Goal: Check status: Check status

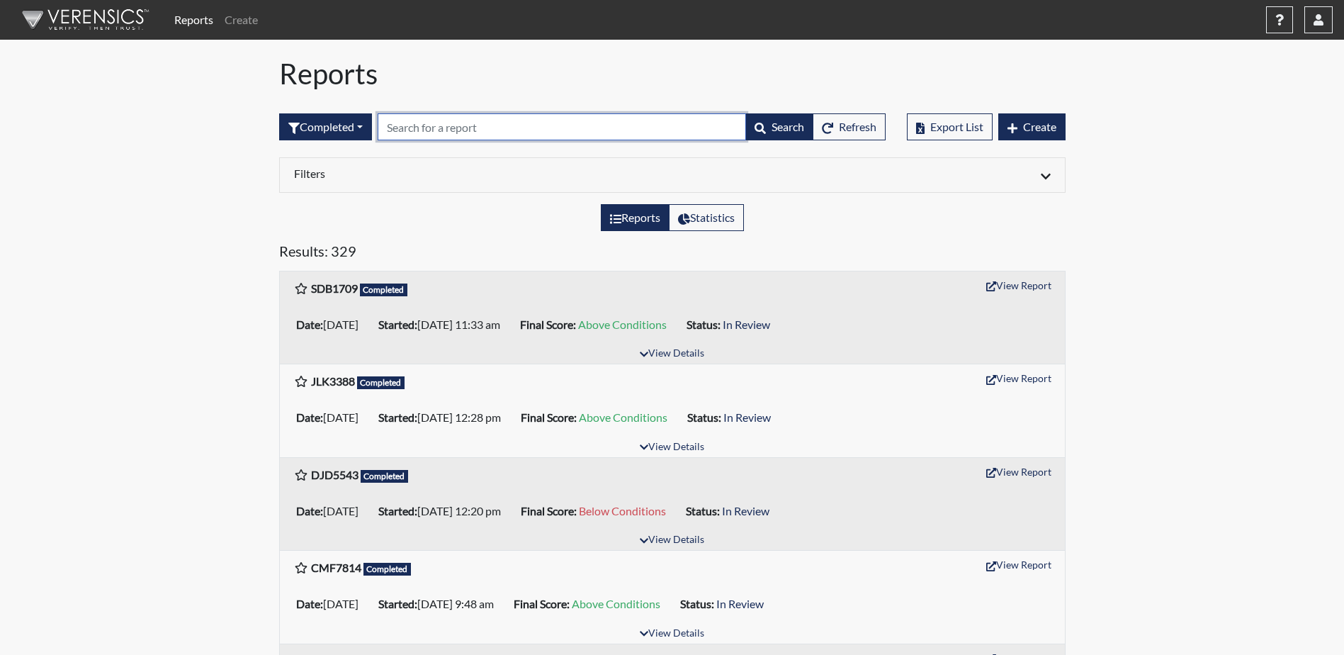
click at [471, 128] on input "text" at bounding box center [562, 126] width 368 height 27
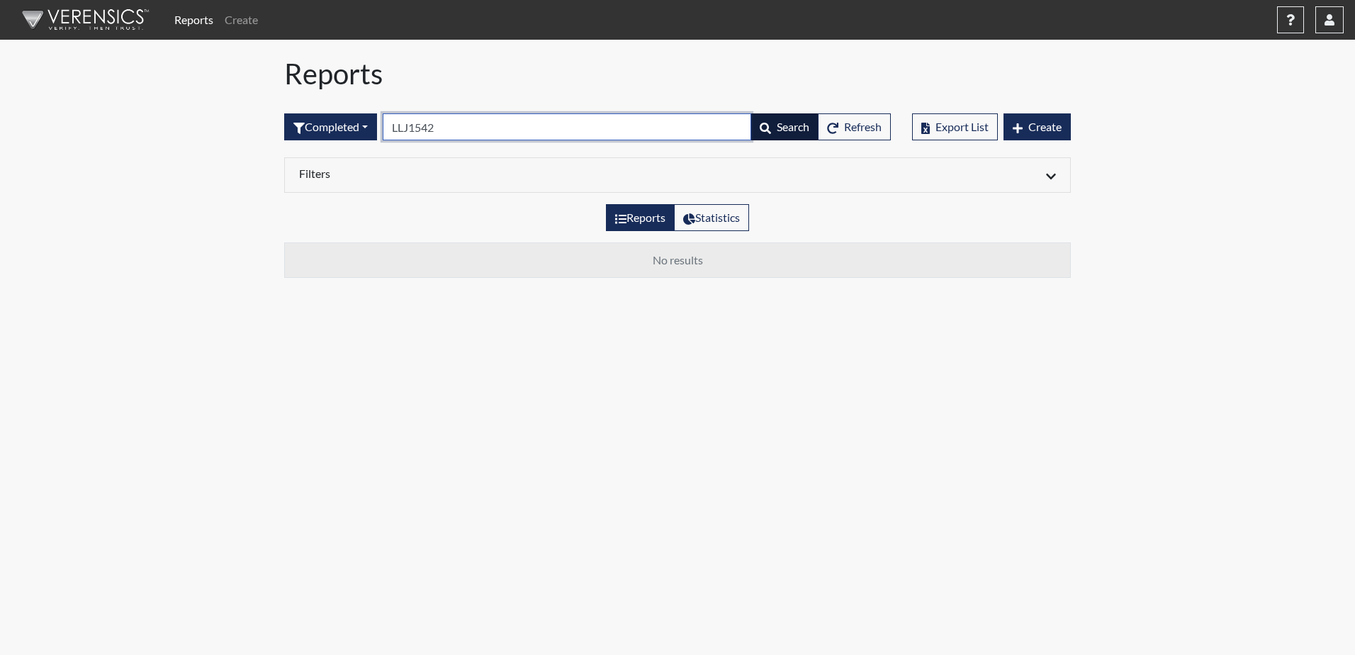
type input "LLJ1542"
click at [765, 119] on button "Search" at bounding box center [784, 126] width 68 height 27
drag, startPoint x: 507, startPoint y: 130, endPoint x: 298, endPoint y: 131, distance: 209.0
click at [326, 122] on form "Completed All Created Sent by email In Progress Declined Completed LLJ1542 Sear…" at bounding box center [587, 126] width 606 height 27
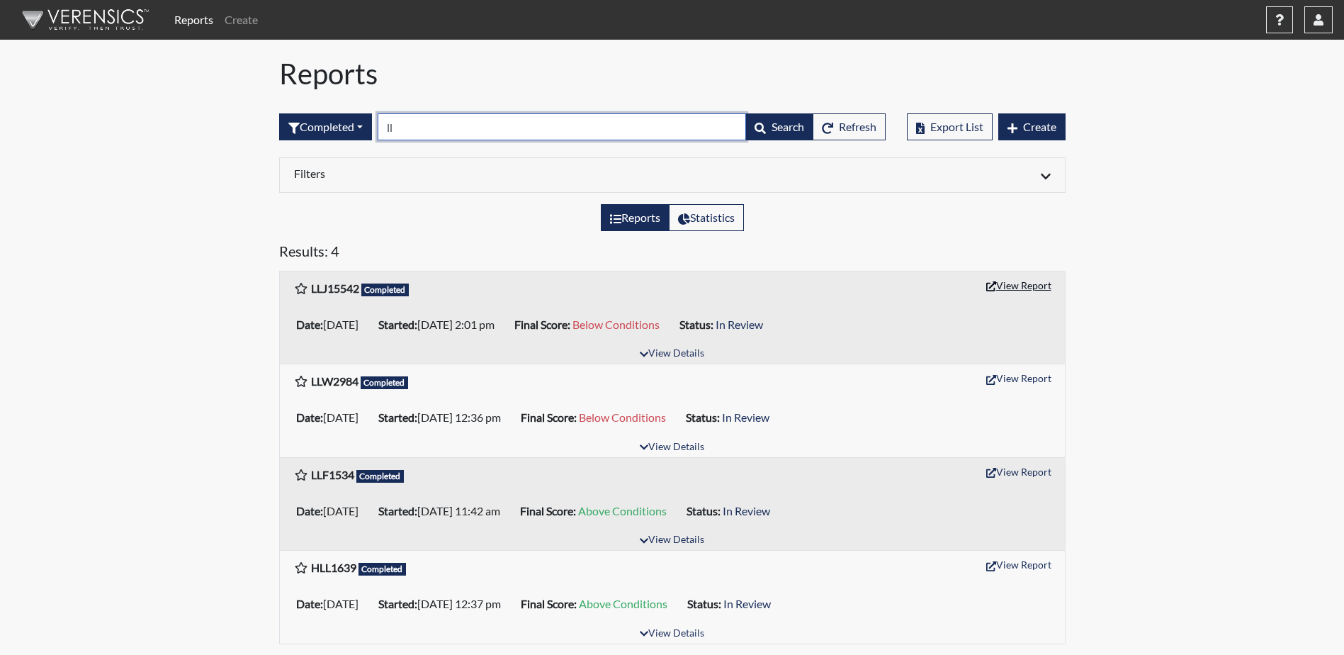
type input "ll"
click at [1028, 292] on button "View Report" at bounding box center [1019, 285] width 78 height 22
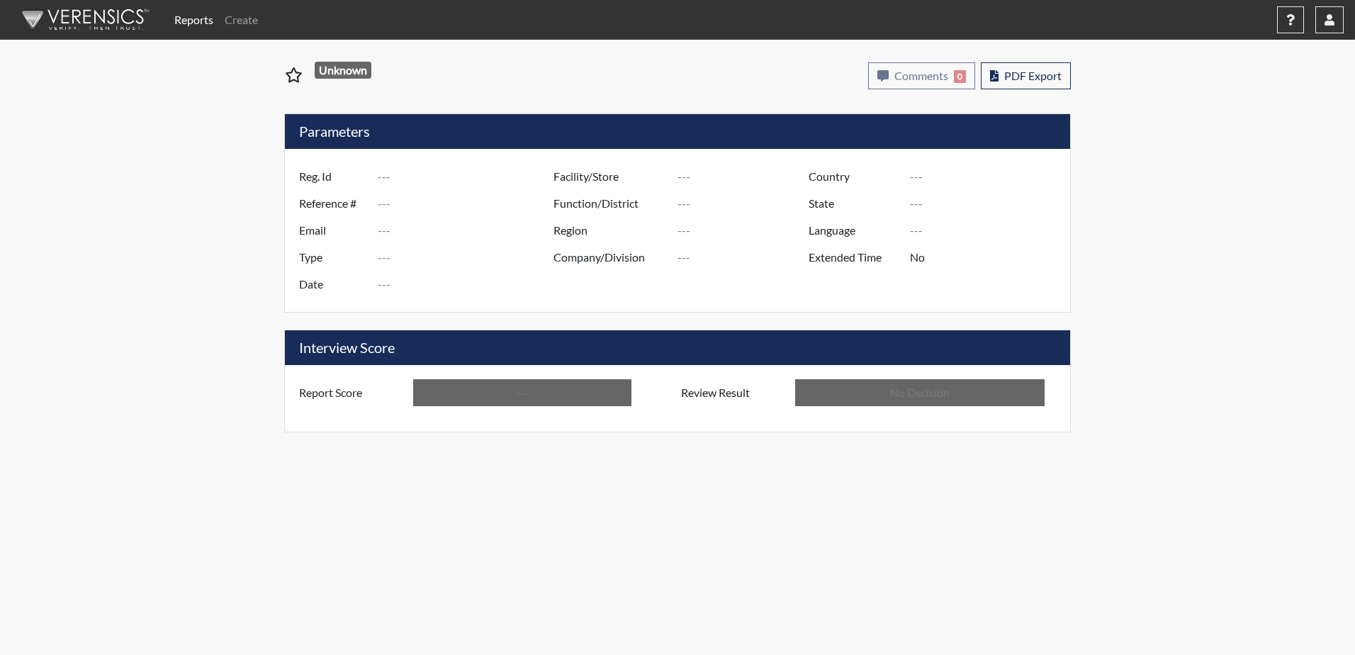
type input "LLJ15542"
type input "50784"
type input "---"
type input "Corrections Pre-Employment"
type input "[DATE]"
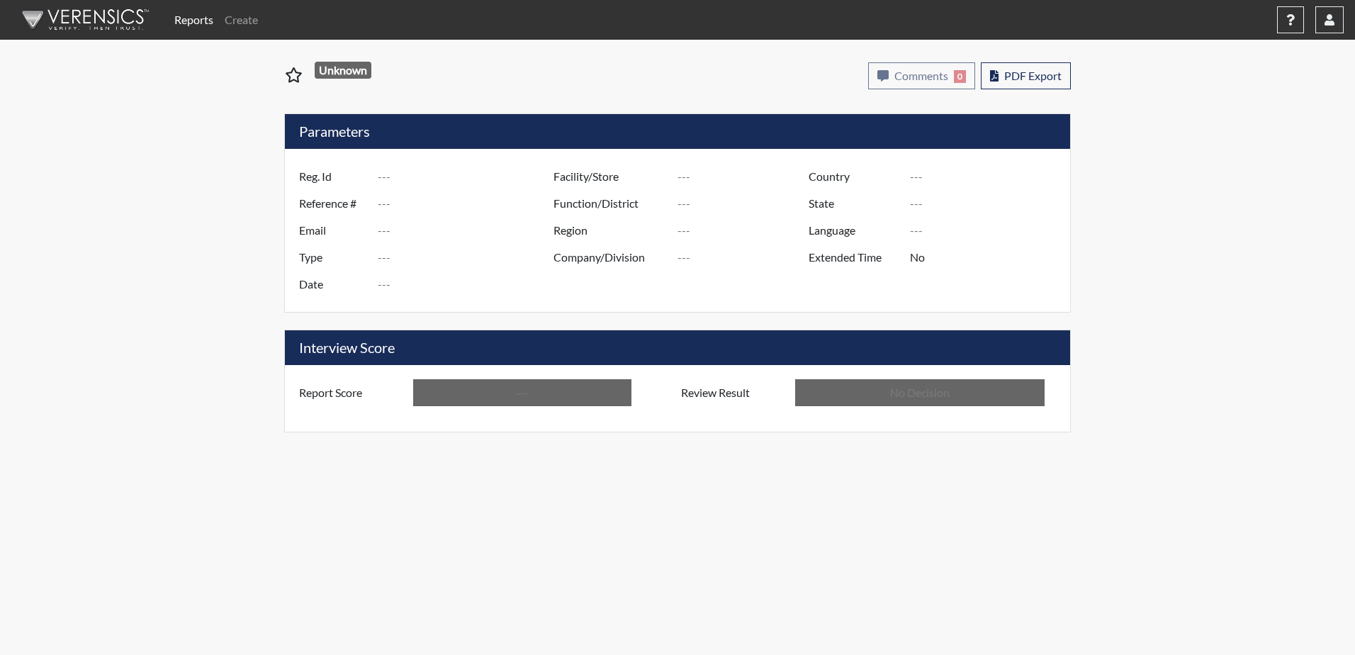
type input "Dodge SP"
type input "[GEOGRAPHIC_DATA]"
type input "[US_STATE]"
type input "English"
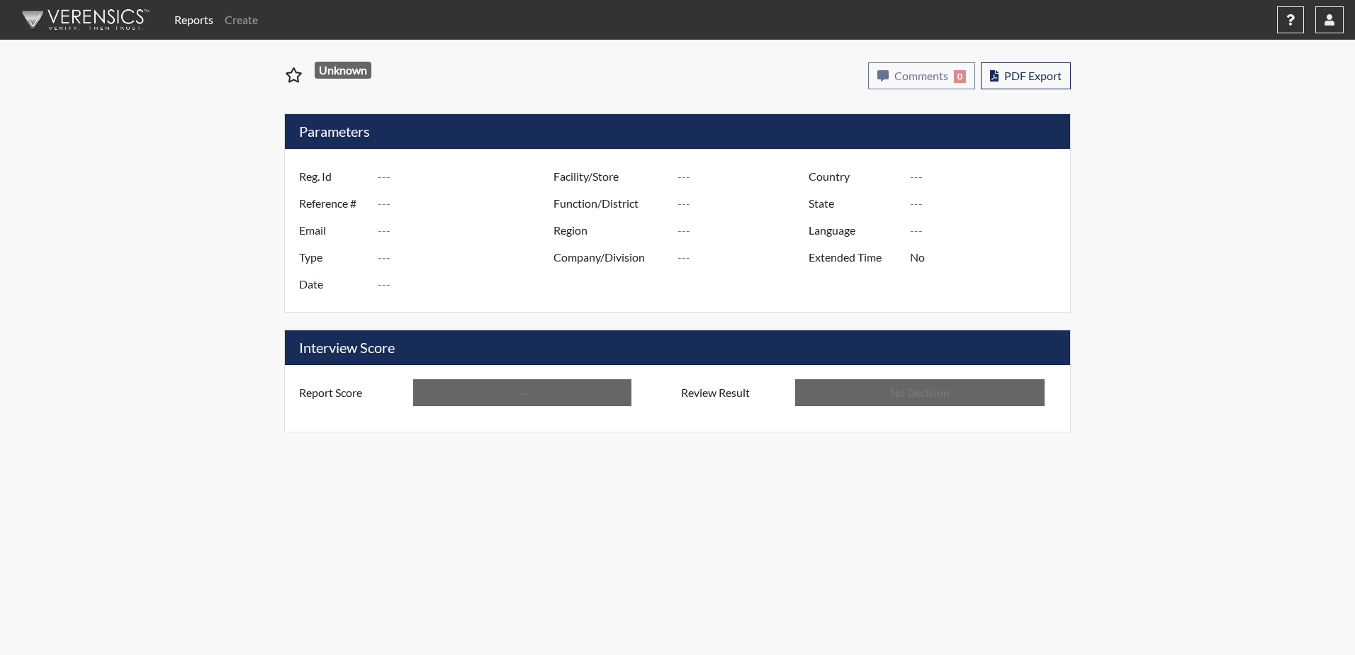
type input "Below Conditions"
type input "In Review"
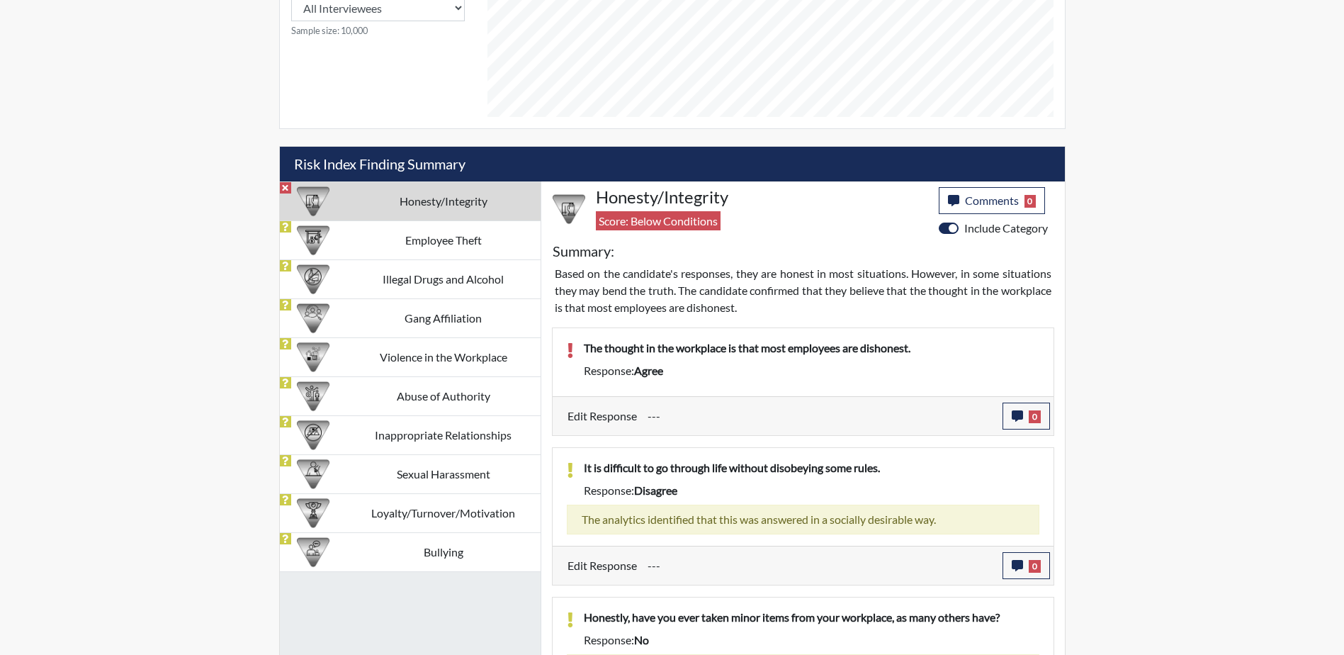
scroll to position [811, 0]
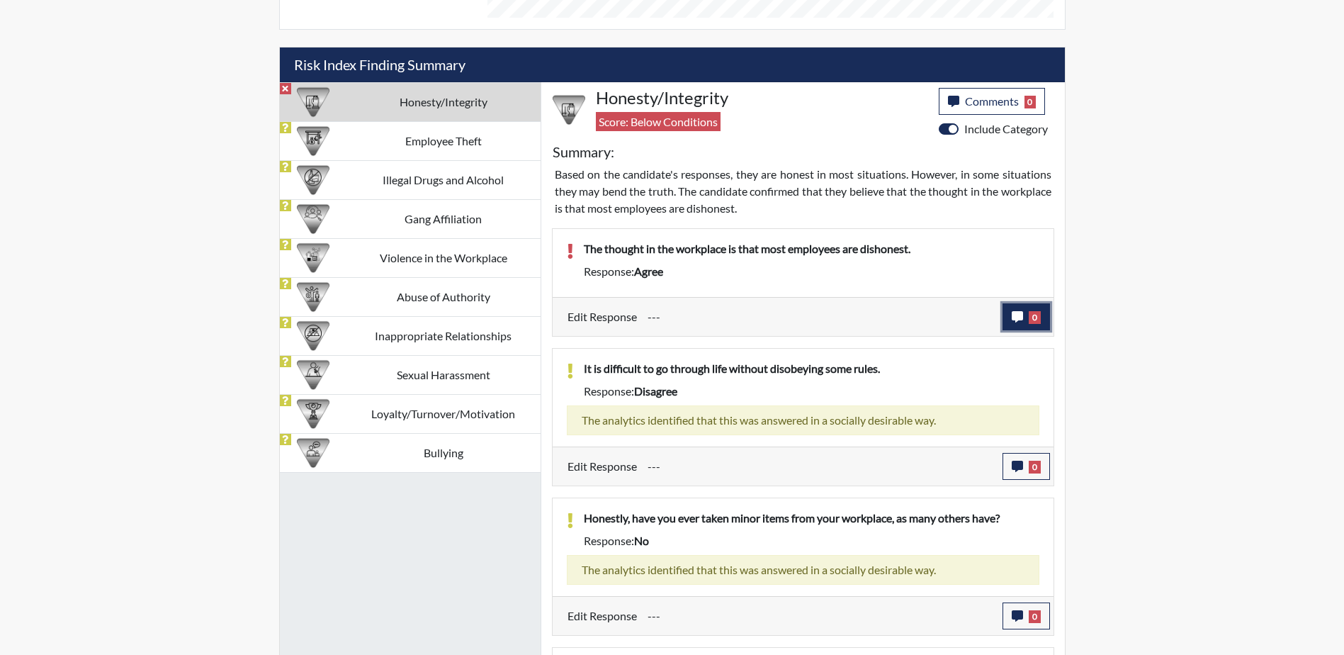
click at [1026, 308] on button "0" at bounding box center [1026, 316] width 47 height 27
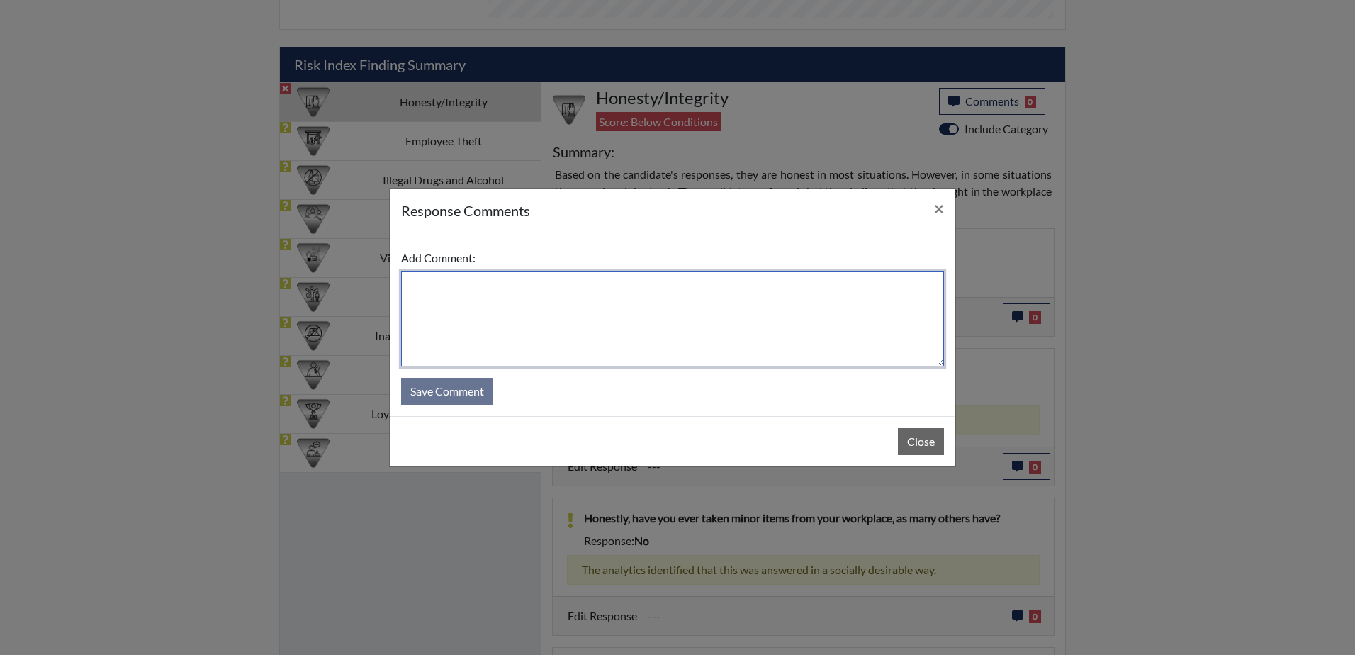
click at [566, 280] on textarea at bounding box center [672, 318] width 543 height 95
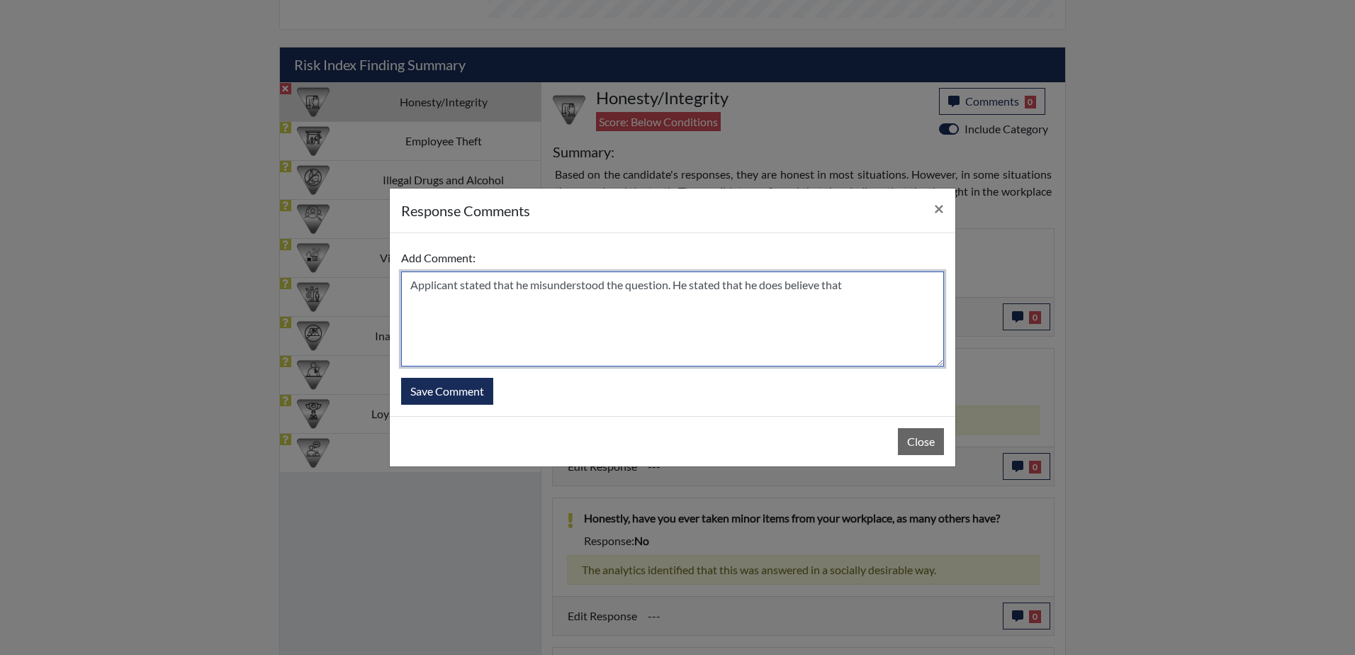
type textarea "Applicant stated that he misunderstood the question. He stated that he does bel…"
drag, startPoint x: 794, startPoint y: 294, endPoint x: 240, endPoint y: 347, distance: 556.6
click at [245, 346] on div "response Comments × Add Comment: Applicant stated that he misunderstood the que…" at bounding box center [677, 327] width 1355 height 655
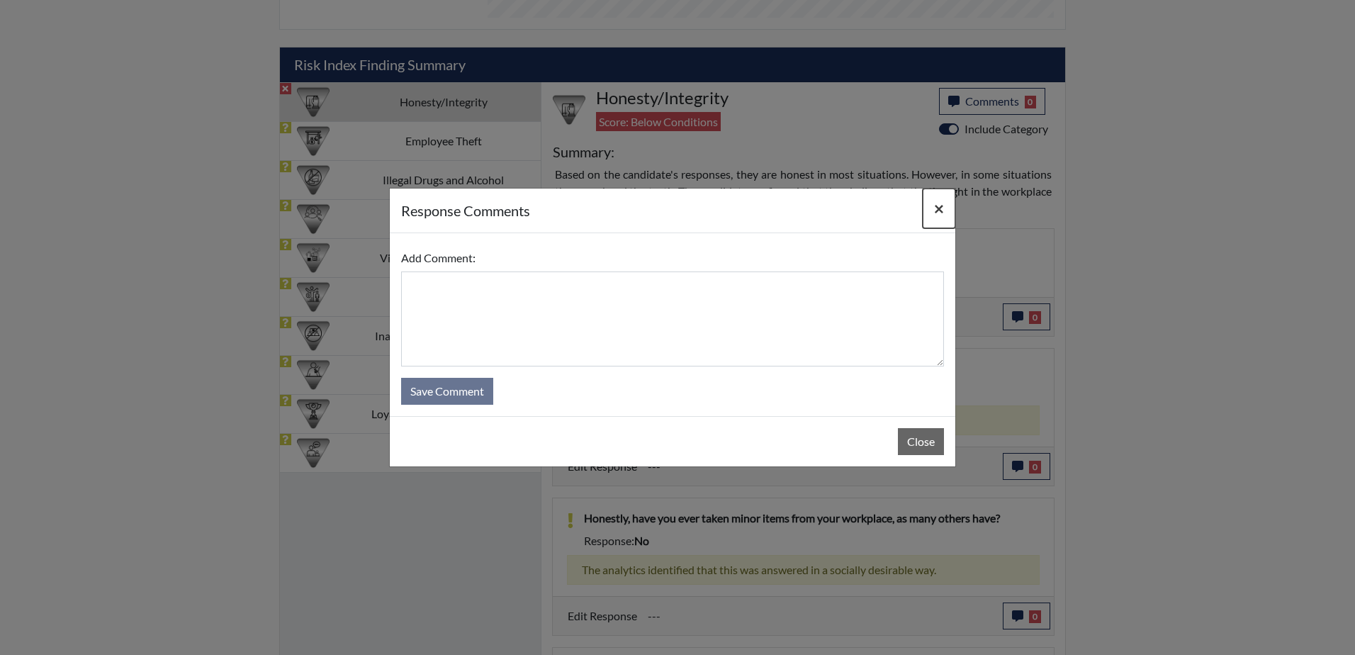
click at [934, 207] on span "×" at bounding box center [939, 208] width 10 height 21
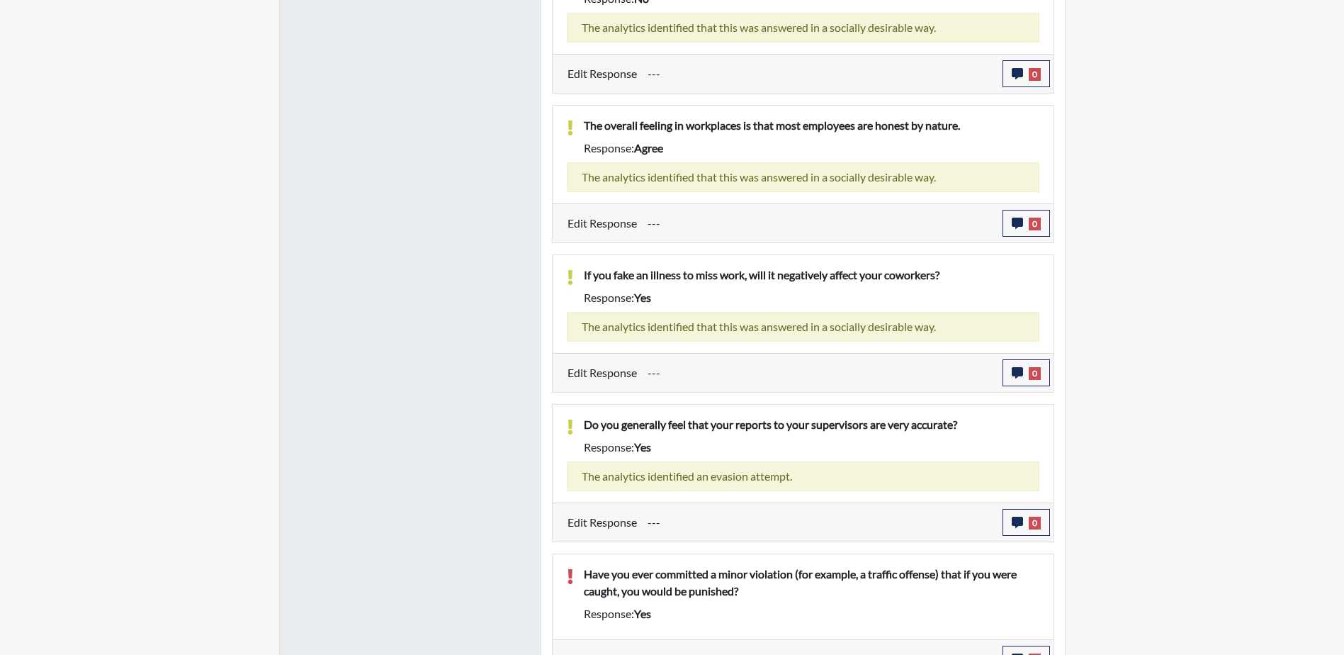
scroll to position [1377, 0]
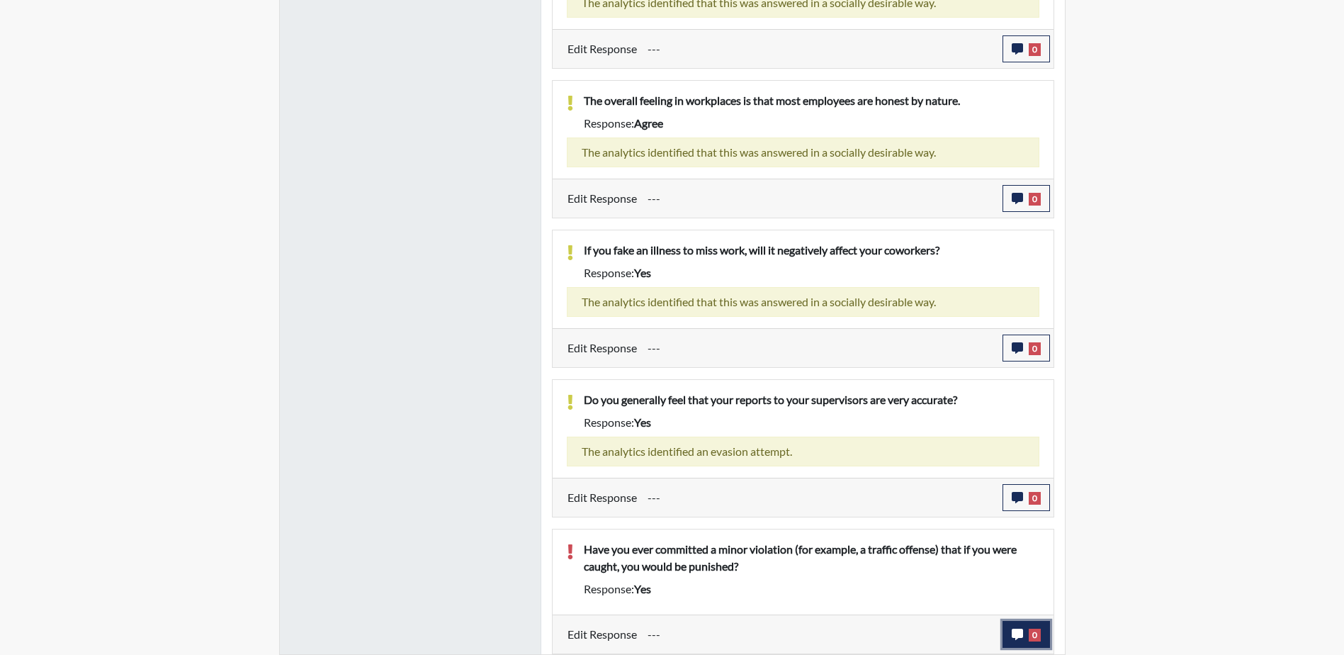
click at [1012, 635] on icon "button" at bounding box center [1017, 633] width 11 height 11
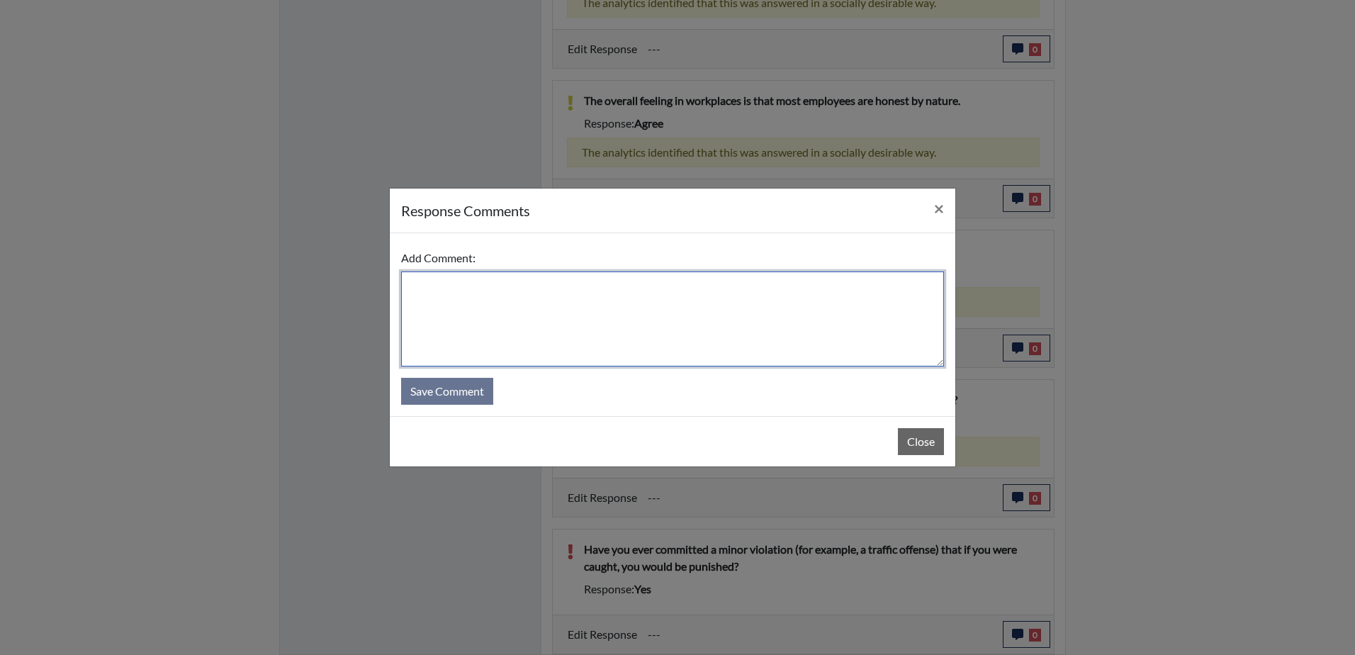
click at [555, 310] on textarea at bounding box center [672, 318] width 543 height 95
click at [694, 288] on textarea "Applicant stated that he had received a traffic violation" at bounding box center [672, 318] width 543 height 95
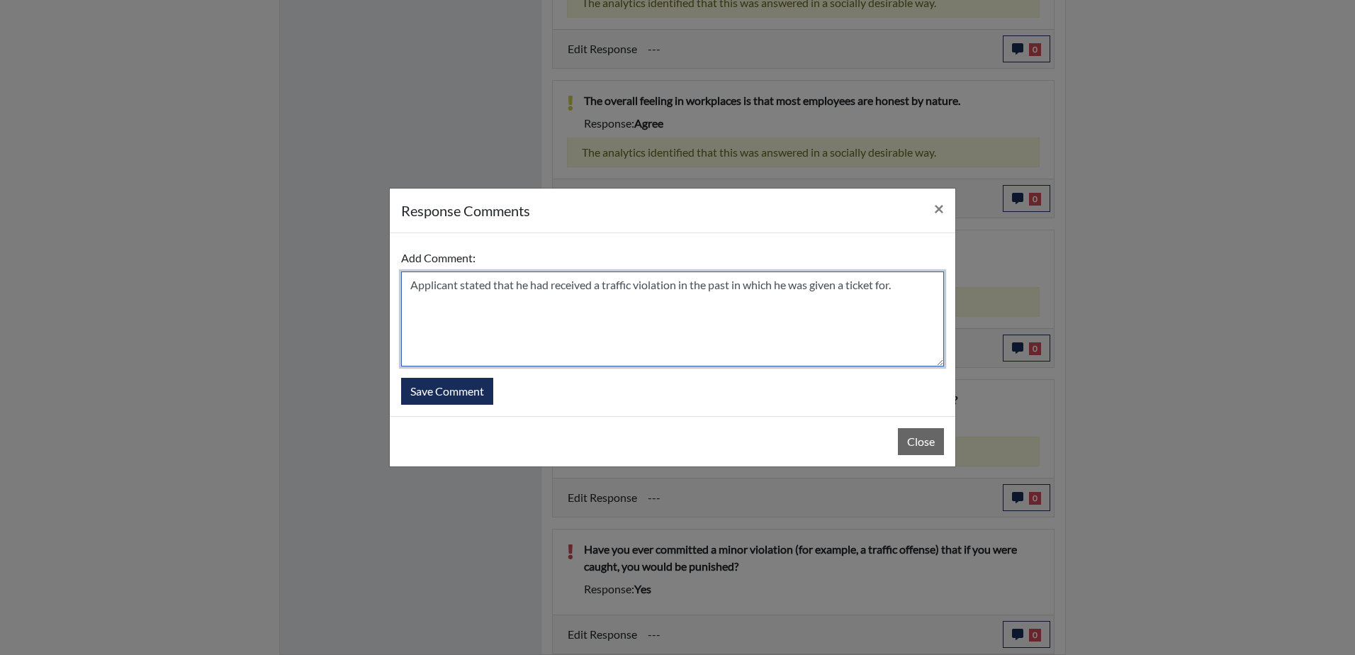
type textarea "Applicant stated that he had received a traffic violation in the past in which …"
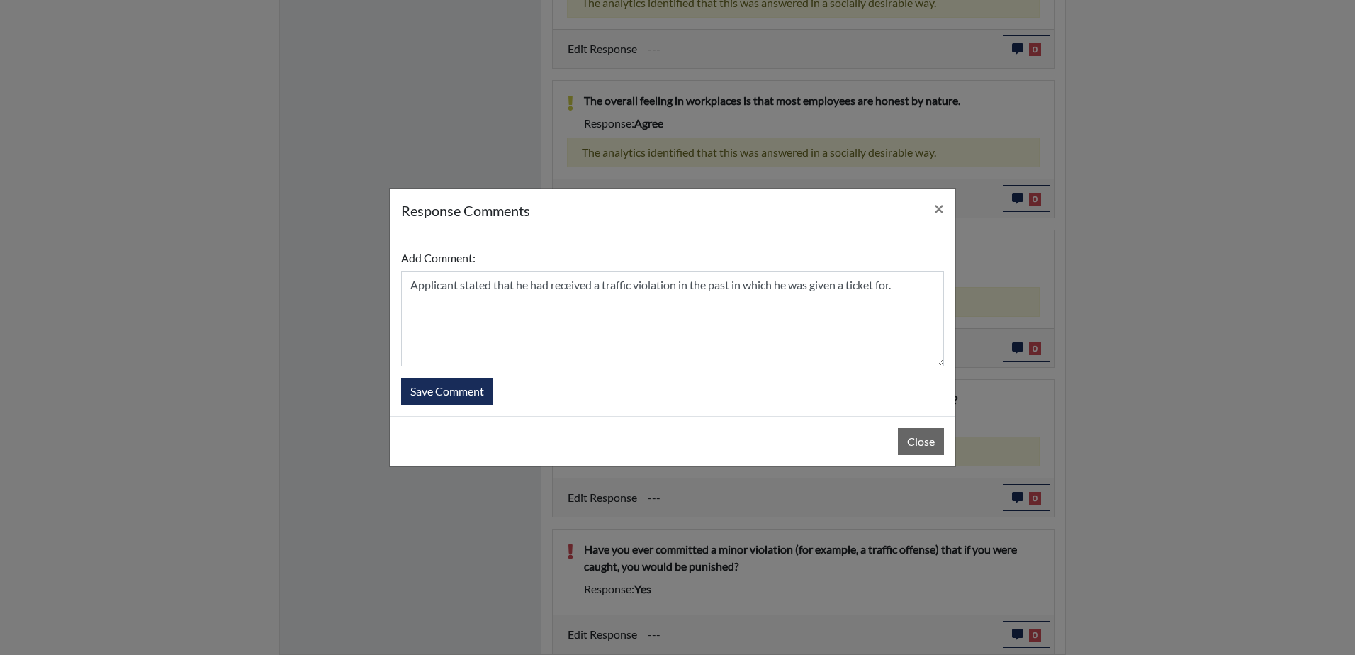
click at [459, 409] on div "Add Comment: Applicant stated that he had received a traffic violation in the p…" at bounding box center [672, 324] width 565 height 183
click at [459, 390] on button "Save Comment" at bounding box center [447, 391] width 92 height 27
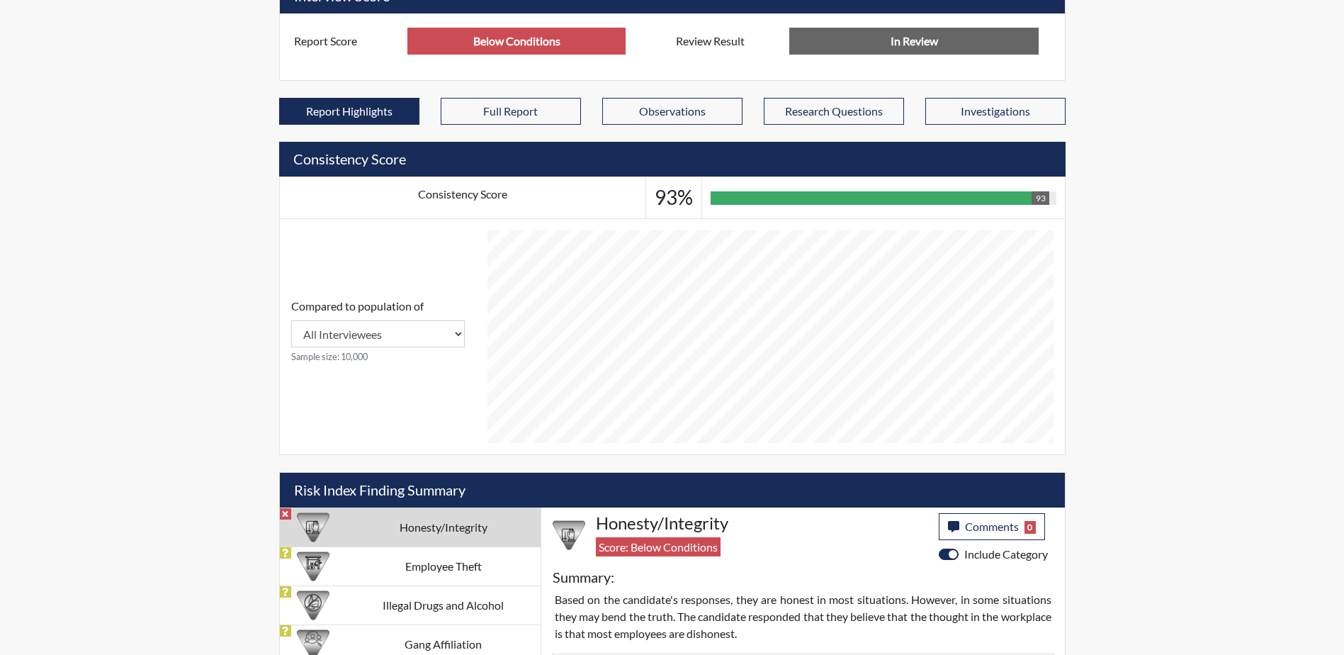
scroll to position [740, 0]
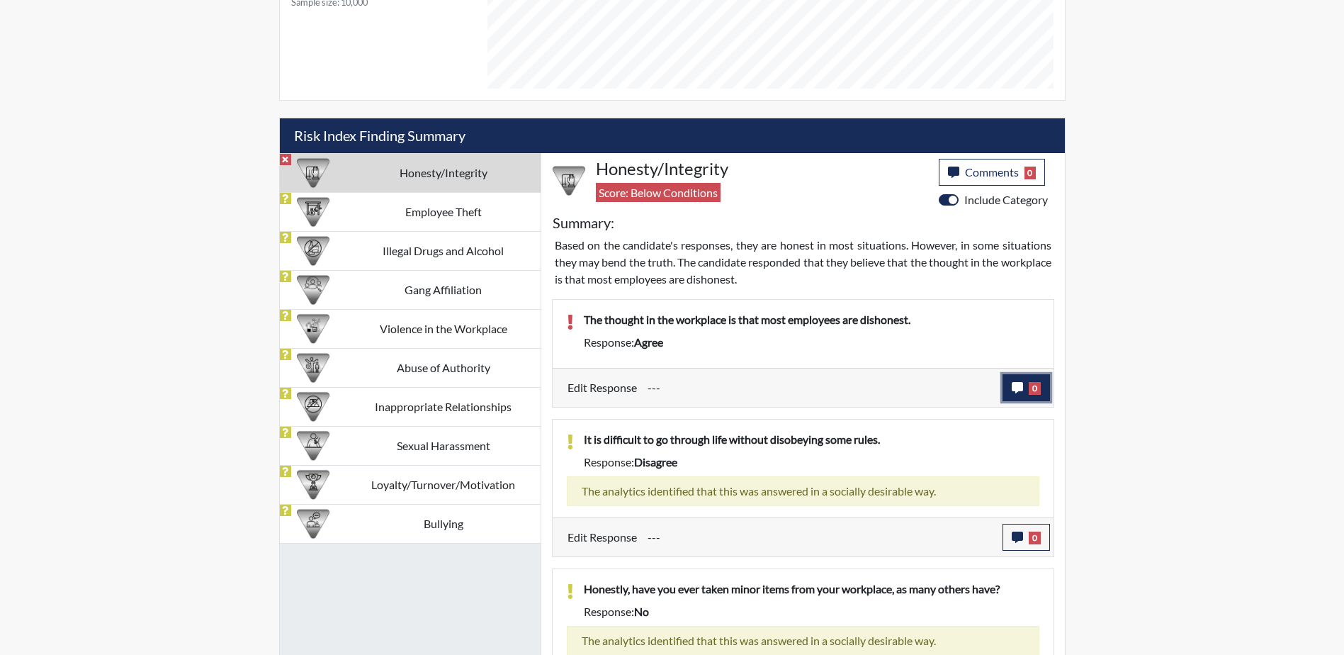
click at [1017, 387] on icon "button" at bounding box center [1017, 387] width 11 height 11
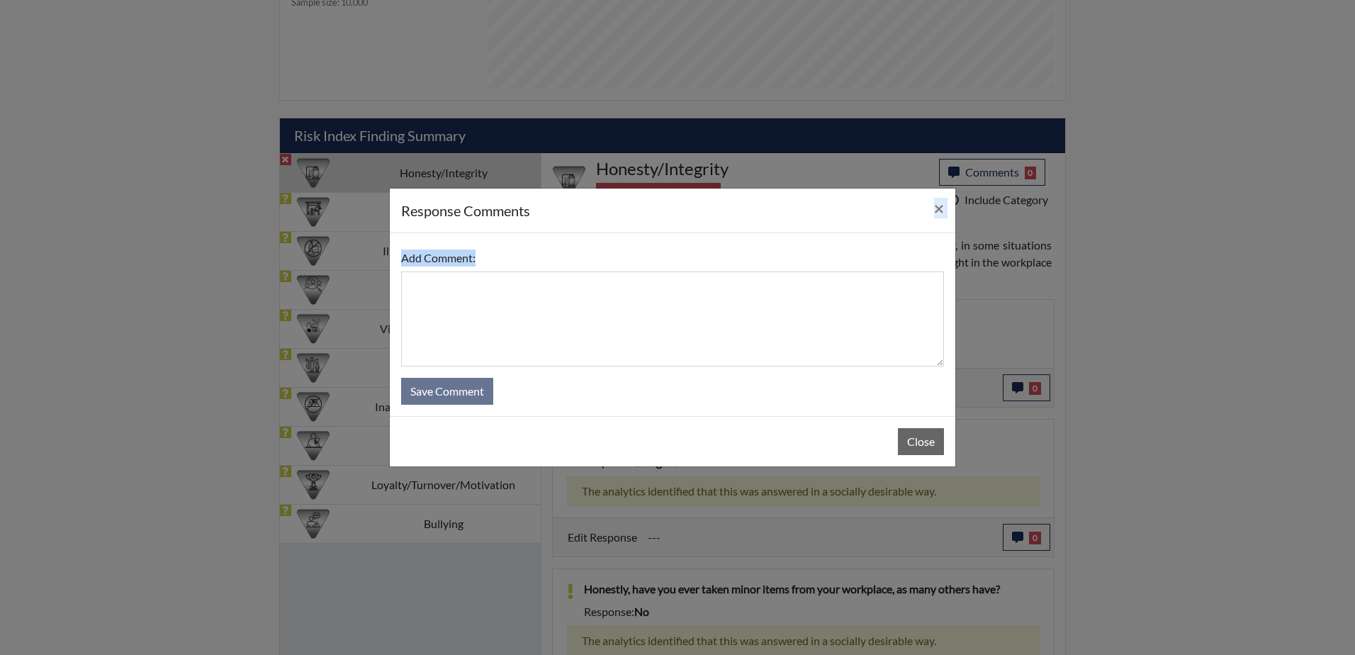
drag, startPoint x: 857, startPoint y: 207, endPoint x: 818, endPoint y: 261, distance: 66.6
click at [818, 261] on div "response Comments × Add Comment: Save Comment Close" at bounding box center [672, 327] width 567 height 279
drag, startPoint x: 818, startPoint y: 261, endPoint x: 942, endPoint y: 211, distance: 133.8
click at [942, 211] on span "×" at bounding box center [939, 208] width 10 height 21
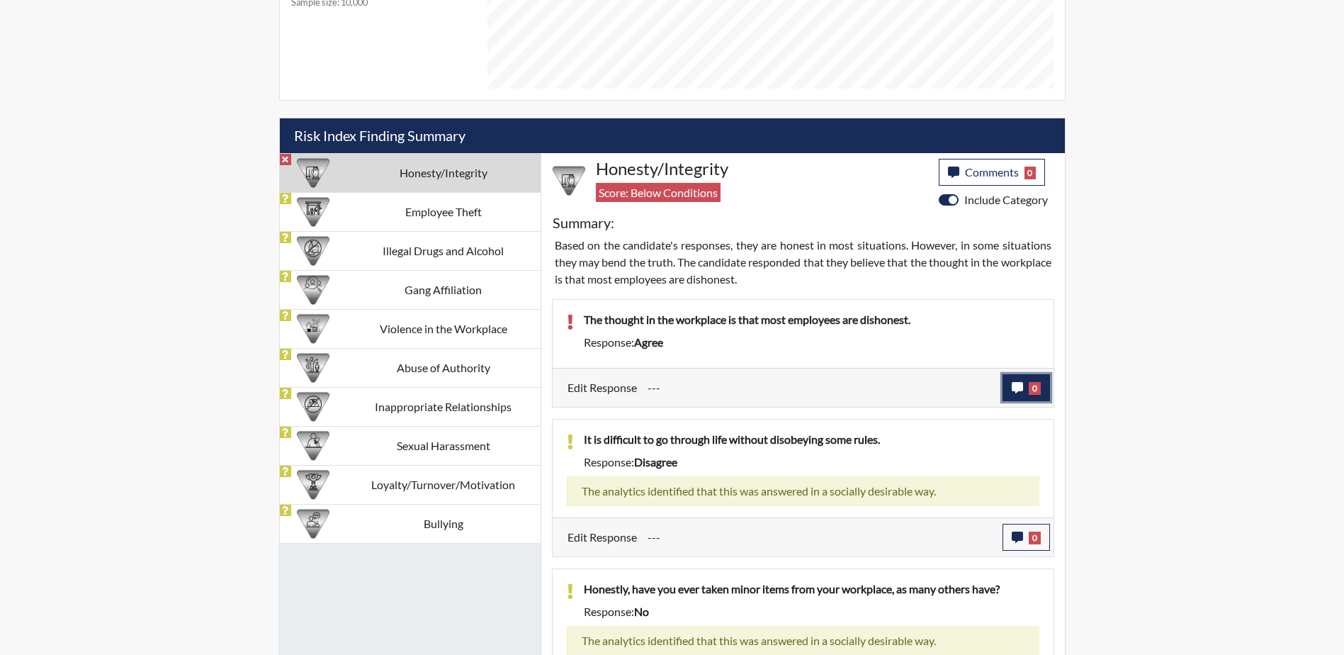
click at [1039, 393] on span "0" at bounding box center [1035, 388] width 12 height 13
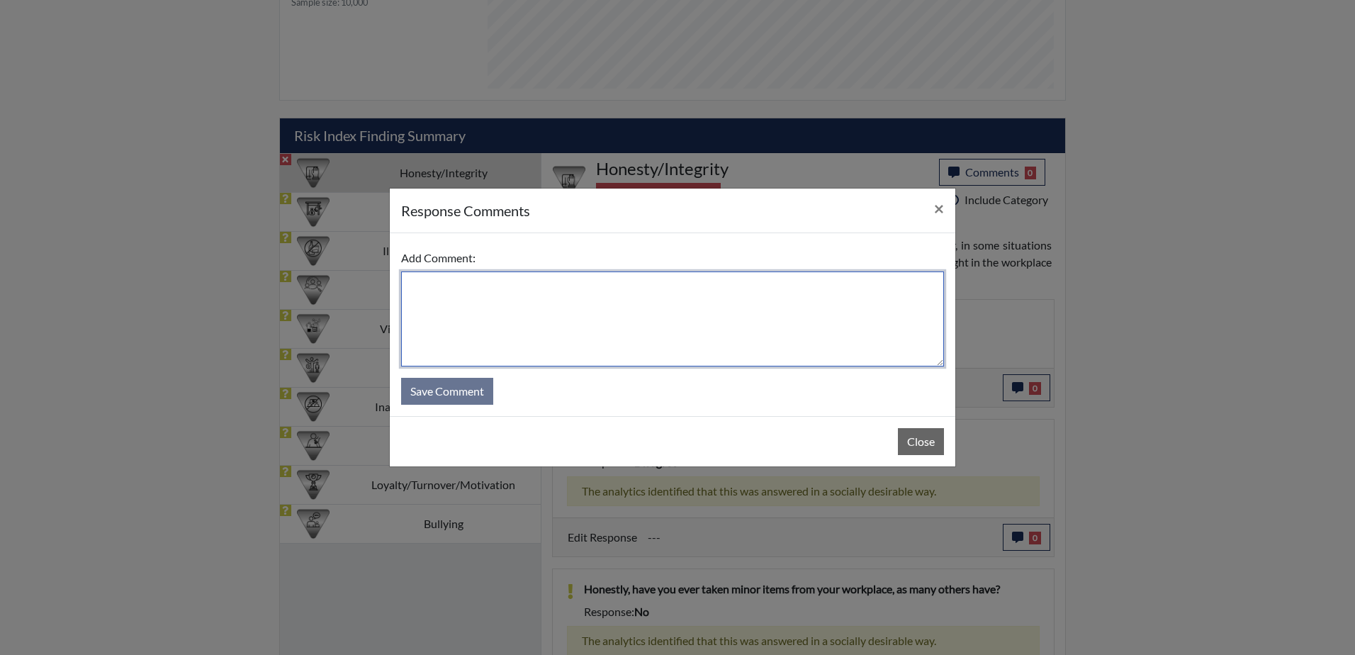
click at [550, 307] on textarea at bounding box center [672, 318] width 543 height 95
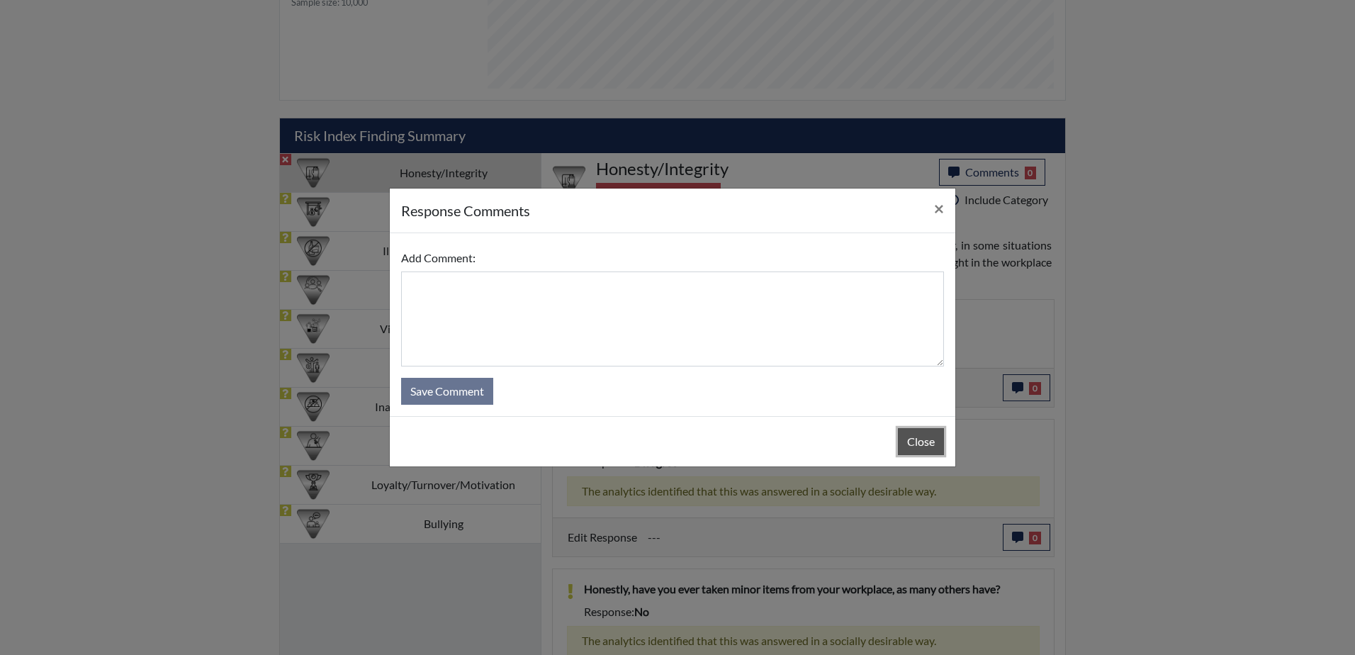
click at [916, 440] on button "Close" at bounding box center [921, 441] width 46 height 27
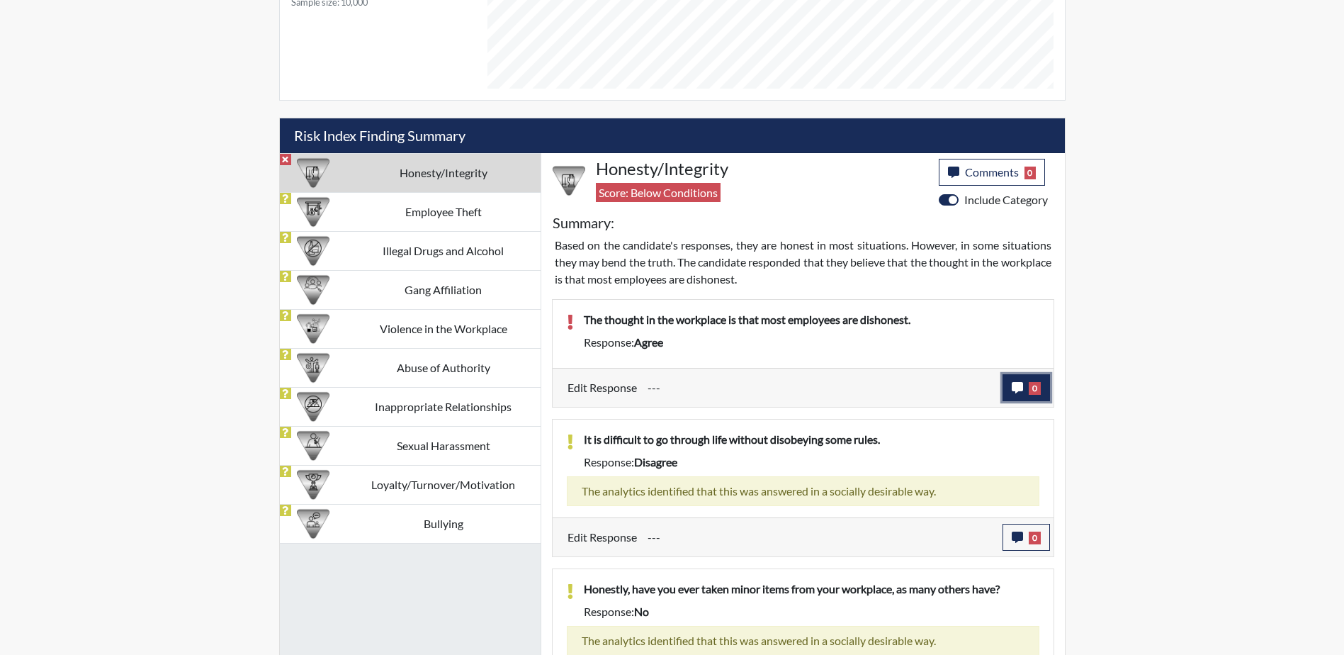
click at [1027, 389] on button "0" at bounding box center [1026, 387] width 47 height 27
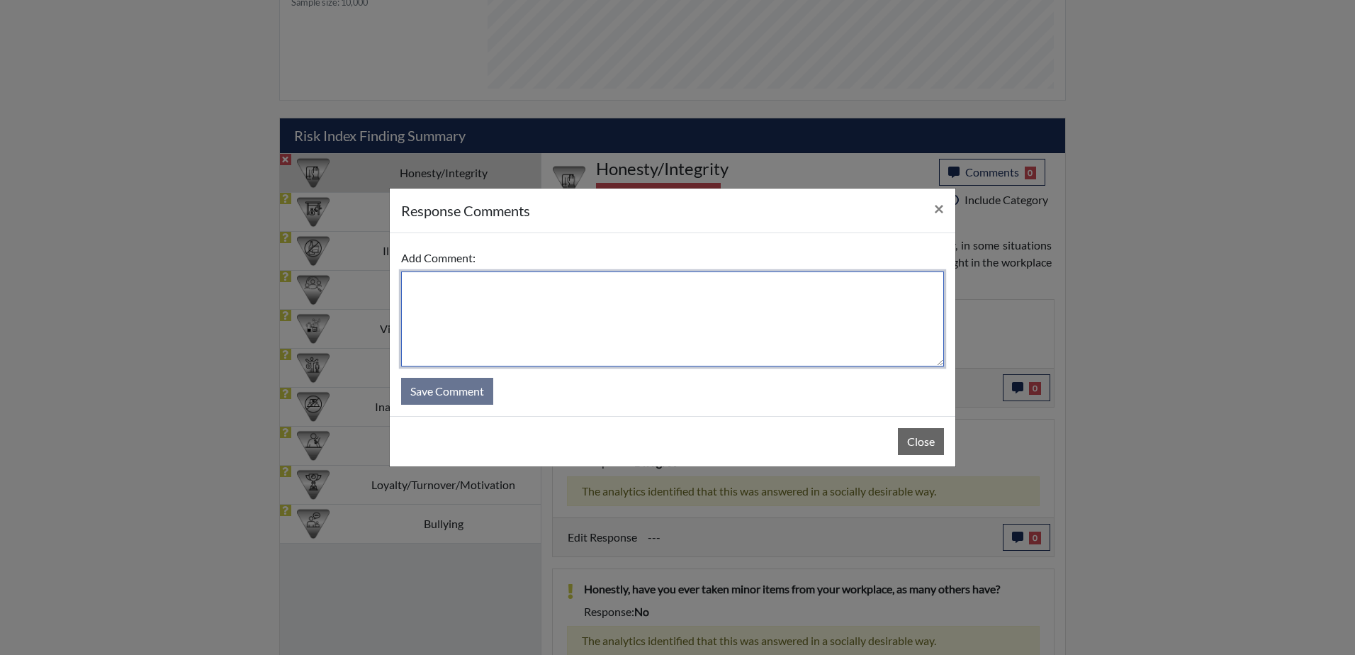
click at [576, 324] on textarea at bounding box center [672, 318] width 543 height 95
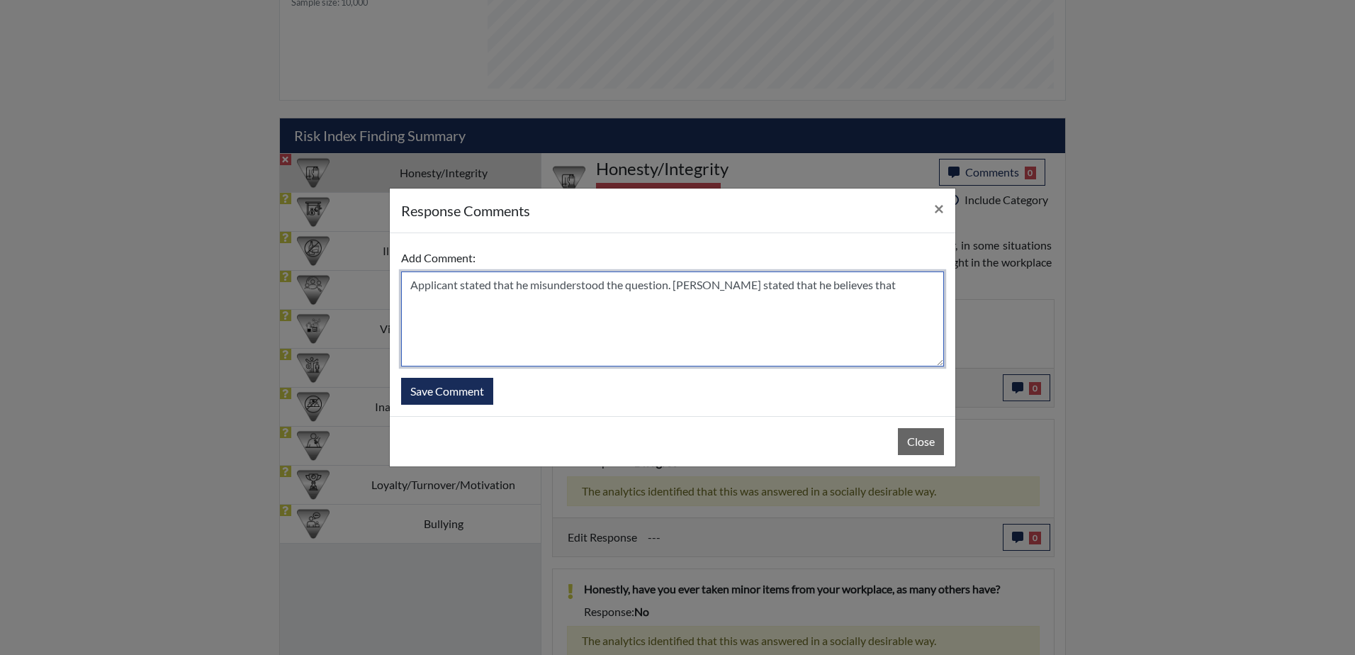
click at [870, 290] on textarea "Applicant stated that he misunderstood the question. [PERSON_NAME] stated that …" at bounding box center [672, 318] width 543 height 95
drag, startPoint x: 581, startPoint y: 302, endPoint x: 723, endPoint y: 327, distance: 144.6
click at [723, 327] on textarea "Applicant stated that he misunderstood the question. Applicant stated that he b…" at bounding box center [672, 318] width 543 height 95
type textarea "Applicant stated that he misunderstood the question. Applicant stated that he b…"
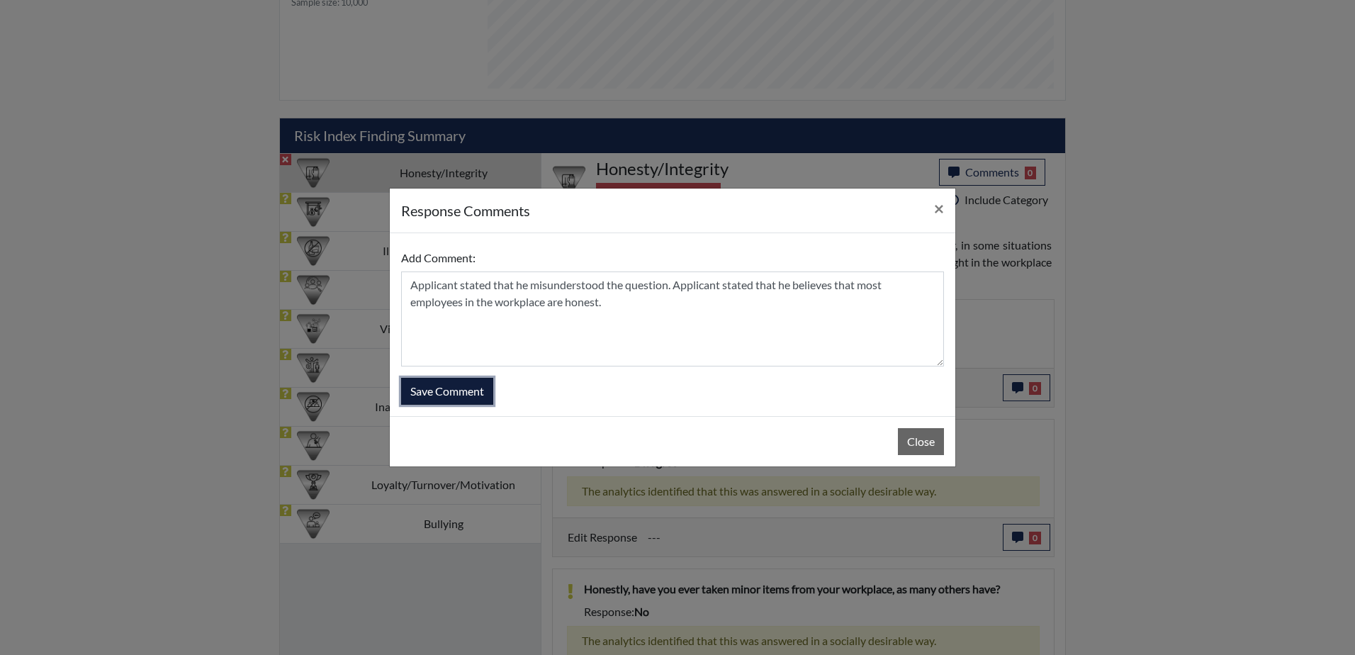
click at [468, 394] on button "Save Comment" at bounding box center [447, 391] width 92 height 27
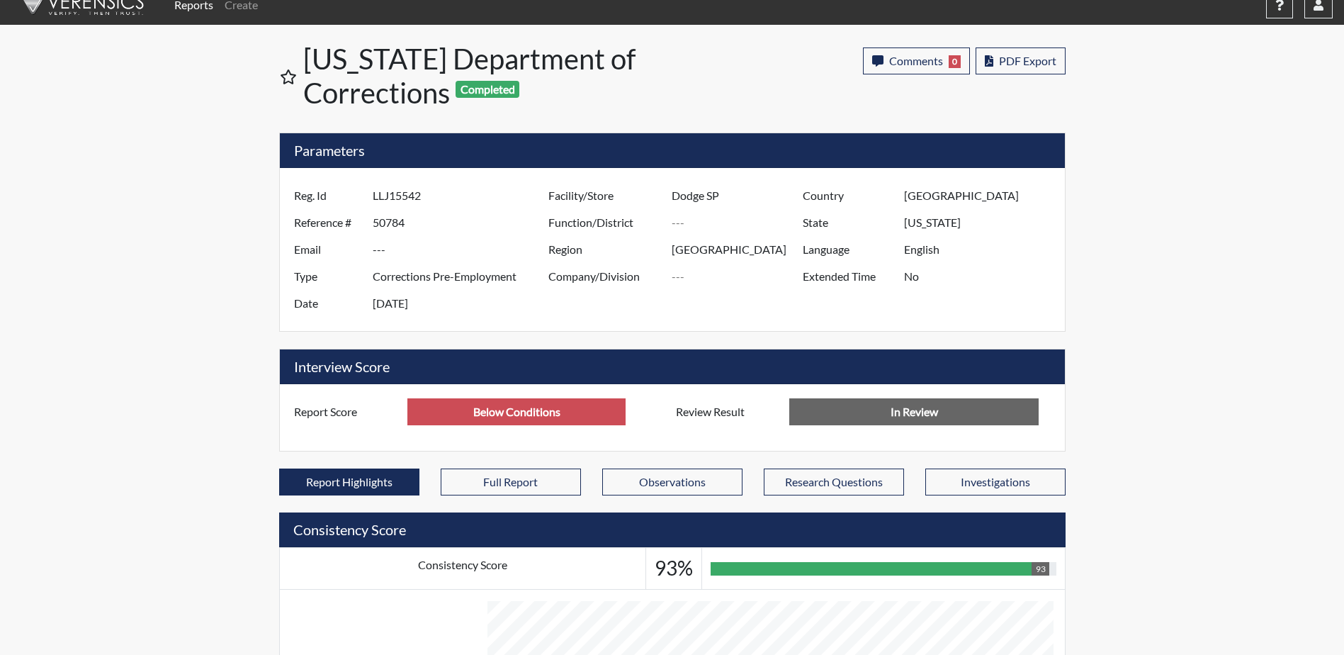
scroll to position [0, 0]
